Goal: Task Accomplishment & Management: Manage account settings

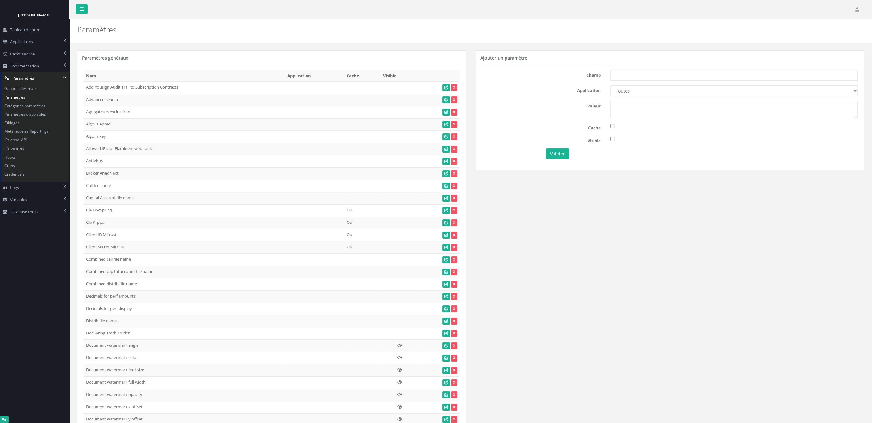
scroll to position [12033, 0]
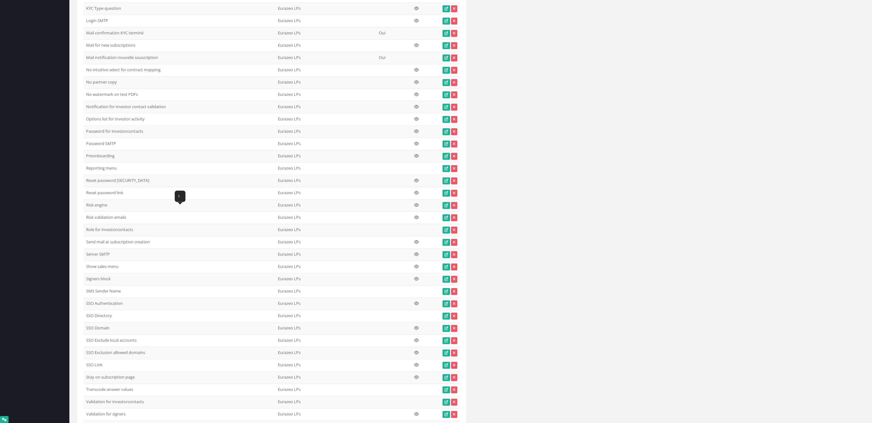
drag, startPoint x: 198, startPoint y: 211, endPoint x: 86, endPoint y: 212, distance: 112.0
click at [86, 273] on td "Signers block" at bounding box center [180, 279] width 192 height 12
click at [119, 273] on td "Signers block" at bounding box center [180, 279] width 192 height 12
click at [120, 273] on td "Signers block" at bounding box center [180, 279] width 192 height 12
click at [446, 278] on icon at bounding box center [446, 280] width 4 height 4
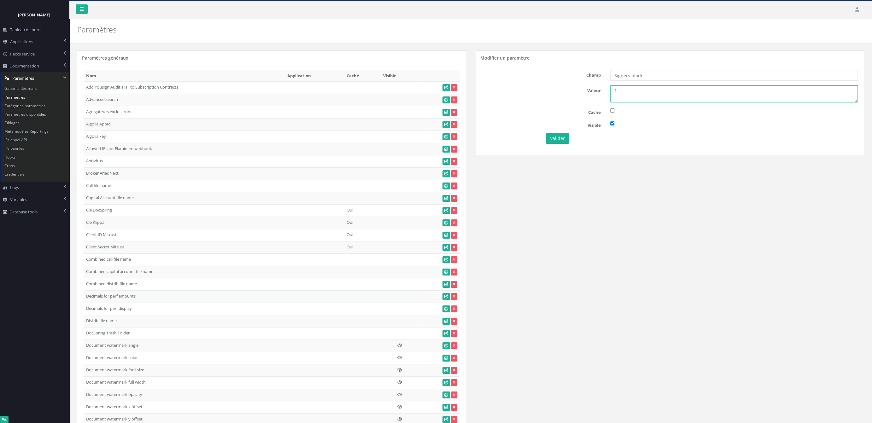
drag, startPoint x: 677, startPoint y: 90, endPoint x: 594, endPoint y: 93, distance: 83.3
click at [610, 93] on textarea "1" at bounding box center [734, 93] width 248 height 17
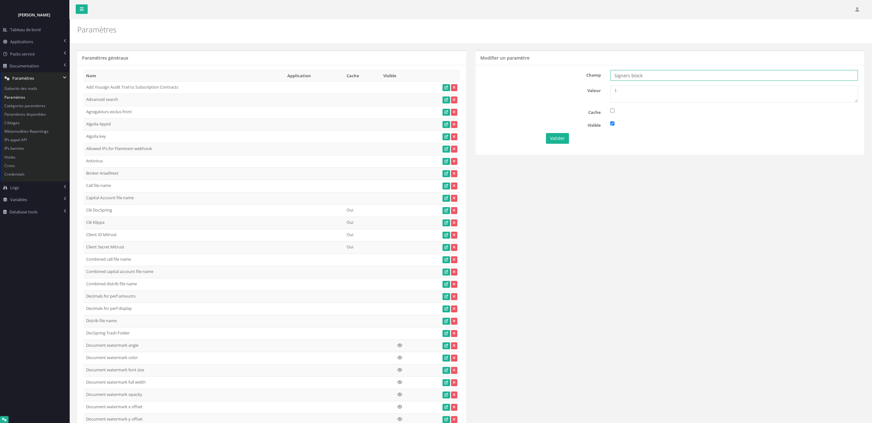
drag, startPoint x: 666, startPoint y: 73, endPoint x: 556, endPoint y: 72, distance: 109.4
click at [610, 72] on input "Signers block" at bounding box center [734, 75] width 248 height 11
click at [650, 76] on input "Signers block" at bounding box center [734, 75] width 248 height 11
drag, startPoint x: 650, startPoint y: 97, endPoint x: 609, endPoint y: 90, distance: 41.9
click at [610, 90] on textarea "1" at bounding box center [734, 93] width 248 height 17
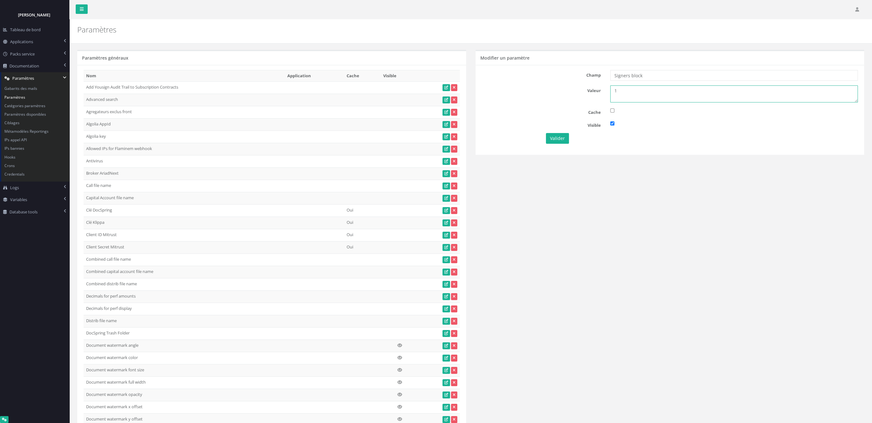
click at [670, 99] on textarea "1" at bounding box center [734, 93] width 248 height 17
click at [648, 97] on textarea "1" at bounding box center [734, 93] width 248 height 17
drag, startPoint x: 642, startPoint y: 94, endPoint x: 614, endPoint y: 90, distance: 27.7
click at [614, 90] on textarea "1" at bounding box center [734, 93] width 248 height 17
type textarea "0"
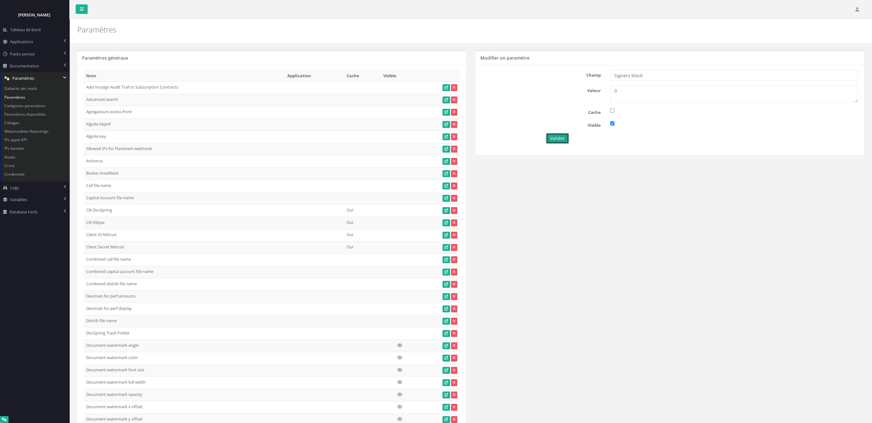
click at [554, 139] on button "Valider" at bounding box center [557, 138] width 23 height 11
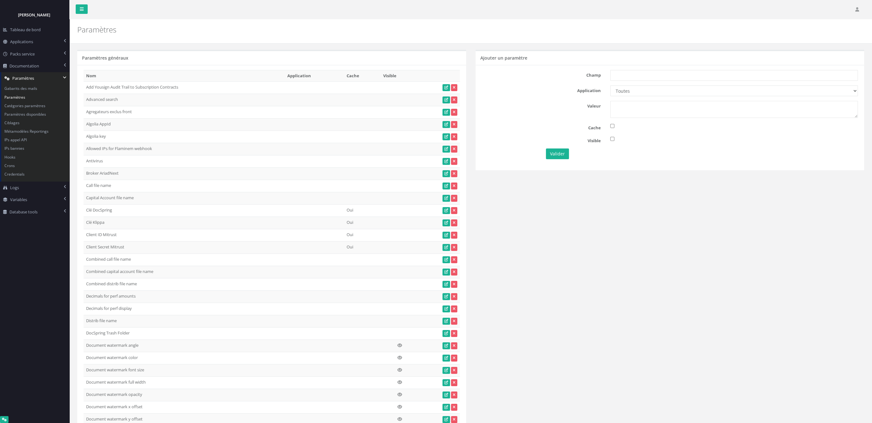
scroll to position [12033, 0]
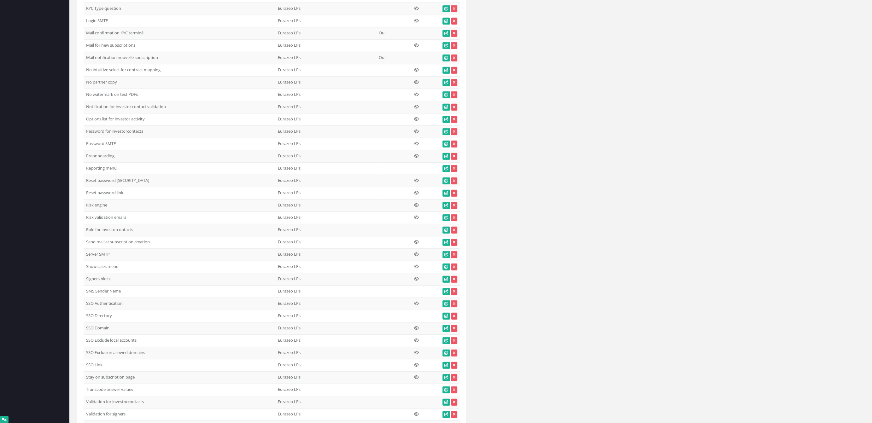
click at [416, 277] on icon at bounding box center [416, 279] width 5 height 4
